Goal: Task Accomplishment & Management: Manage account settings

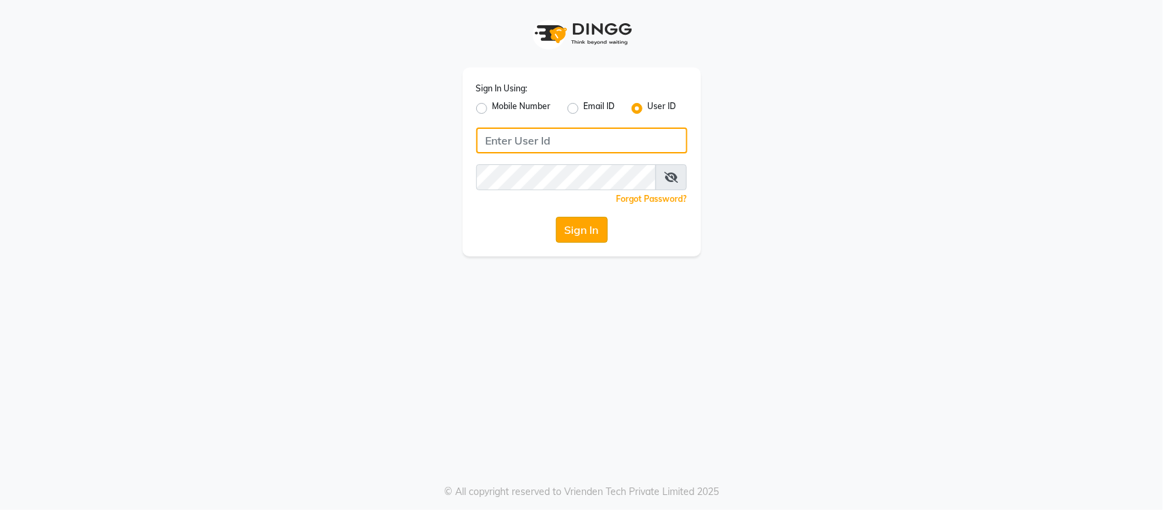
type input "e3904-01"
click at [577, 230] on button "Sign In" at bounding box center [582, 230] width 52 height 26
